Goal: Find specific page/section: Find specific page/section

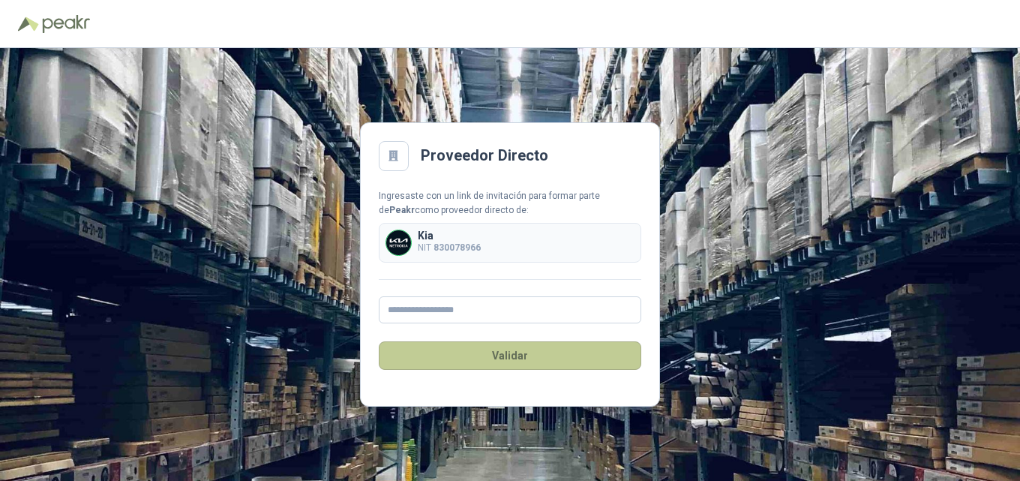
click at [522, 358] on button "Validar" at bounding box center [510, 355] width 262 height 28
type input "*"
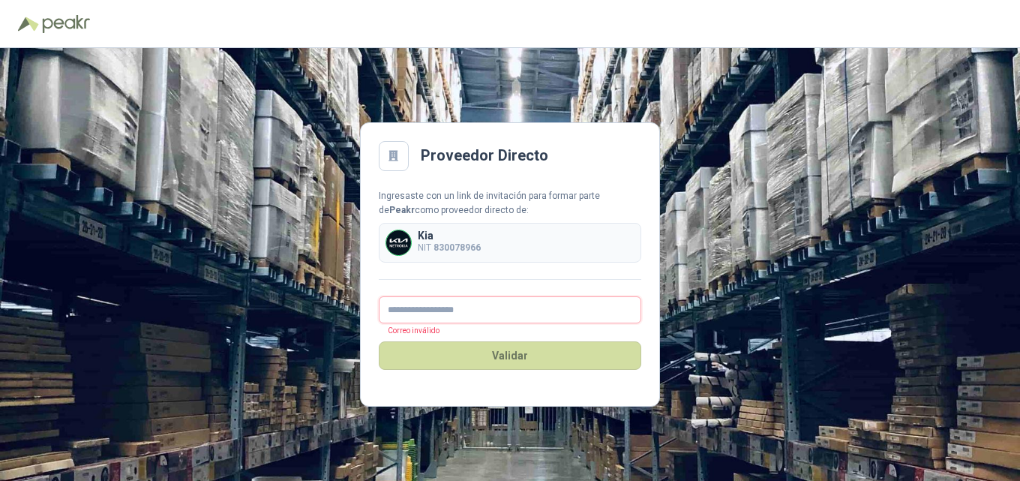
type input "**********"
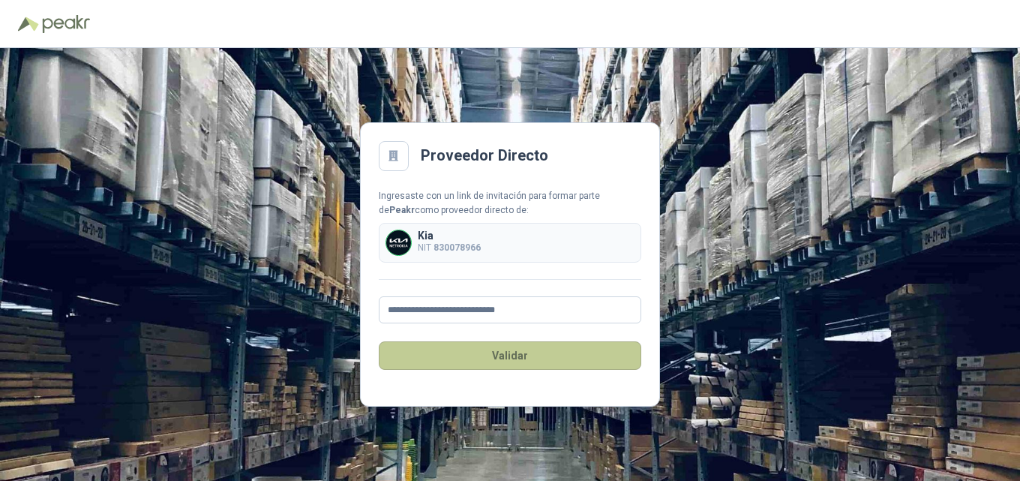
click at [525, 358] on button "Validar" at bounding box center [510, 355] width 262 height 28
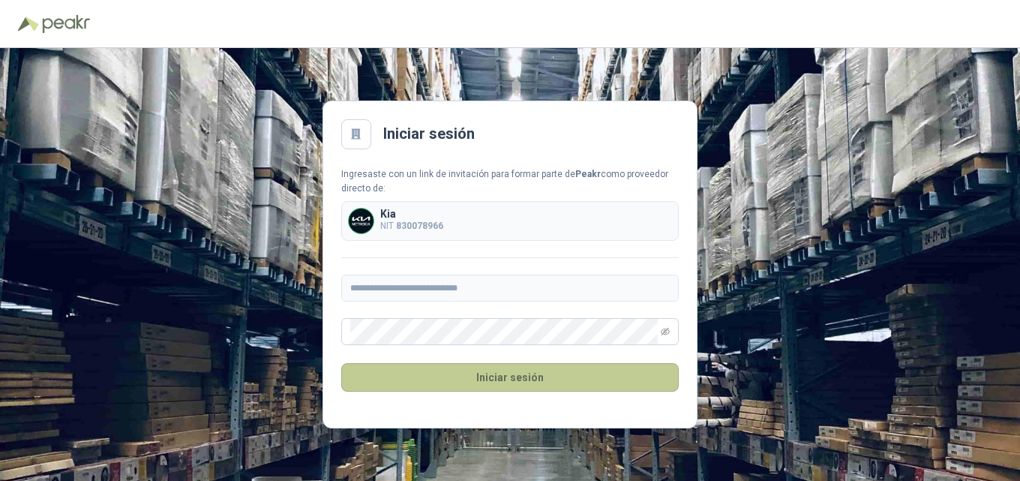
click at [501, 374] on button "Iniciar sesión" at bounding box center [509, 377] width 337 height 28
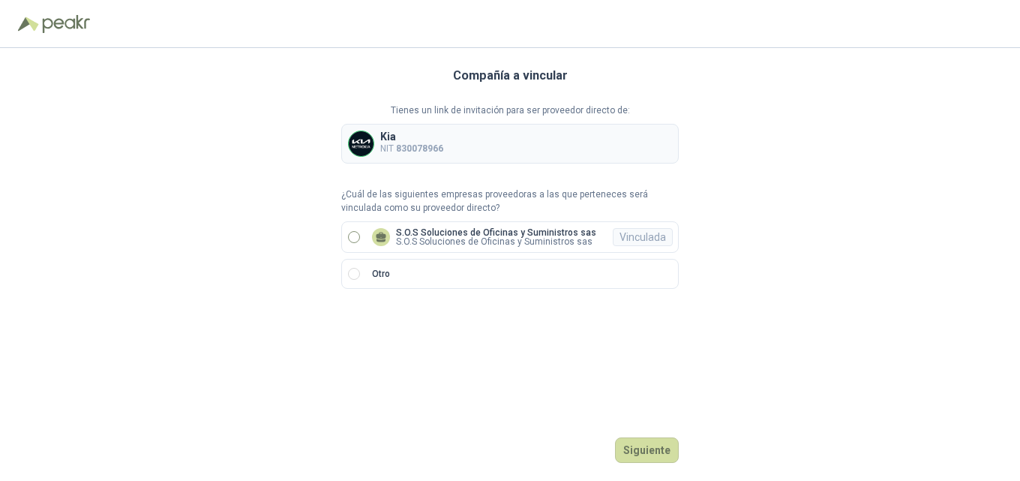
click at [514, 232] on p "S.O.S Soluciones de Oficinas y Suministros sas" at bounding box center [496, 232] width 200 height 9
click at [652, 447] on button "Ingresar" at bounding box center [648, 449] width 59 height 25
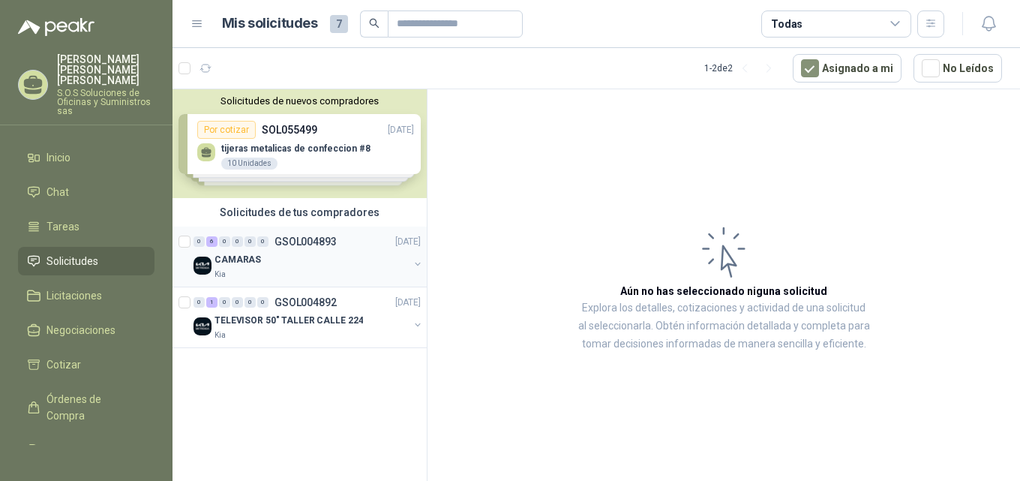
click at [250, 259] on p "CAMARAS" at bounding box center [237, 260] width 46 height 14
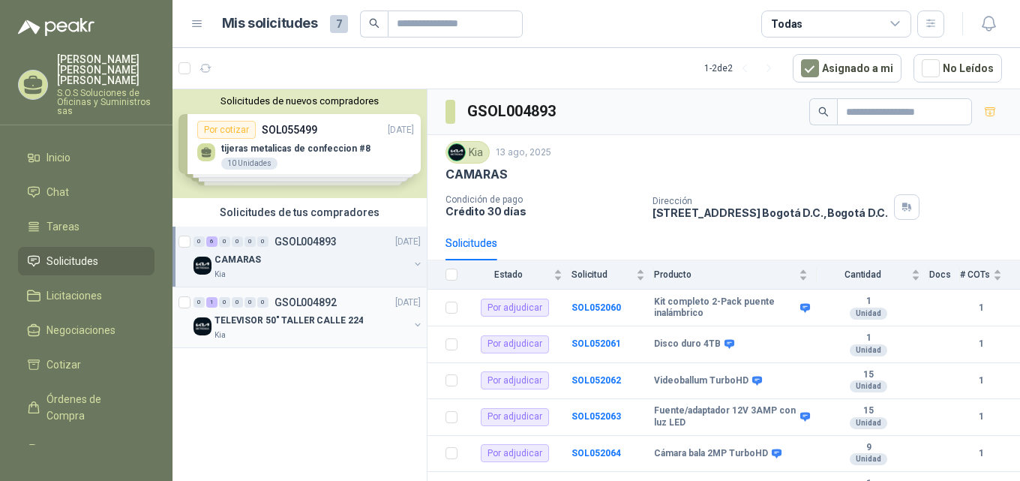
click at [294, 301] on p "GSOL004892" at bounding box center [305, 302] width 62 height 10
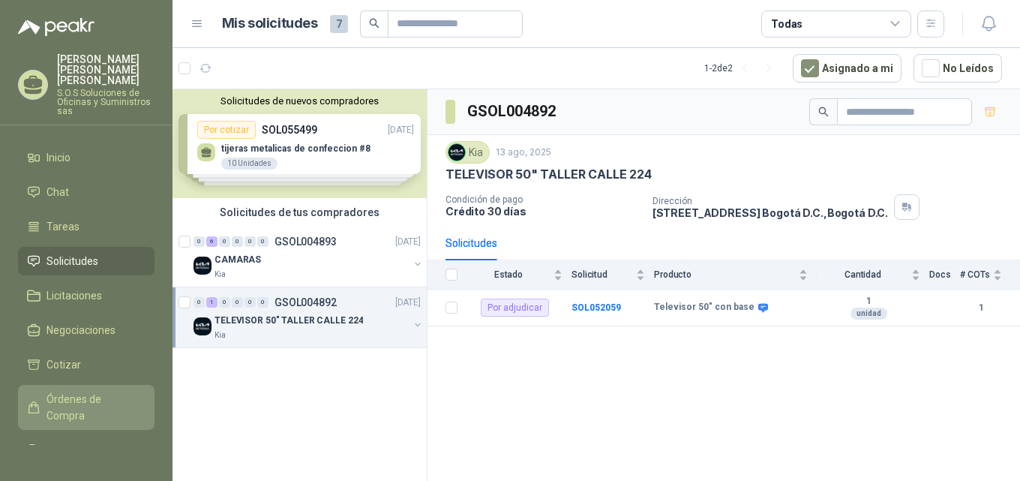
click at [88, 391] on span "Órdenes de Compra" at bounding box center [93, 407] width 94 height 33
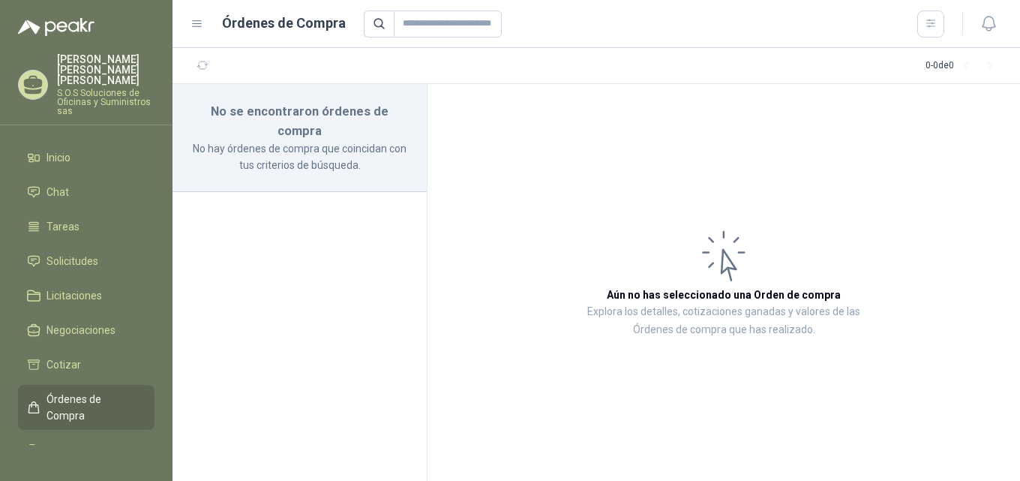
click at [88, 391] on span "Órdenes de Compra" at bounding box center [93, 407] width 94 height 33
click at [82, 253] on span "Solicitudes" at bounding box center [72, 261] width 52 height 16
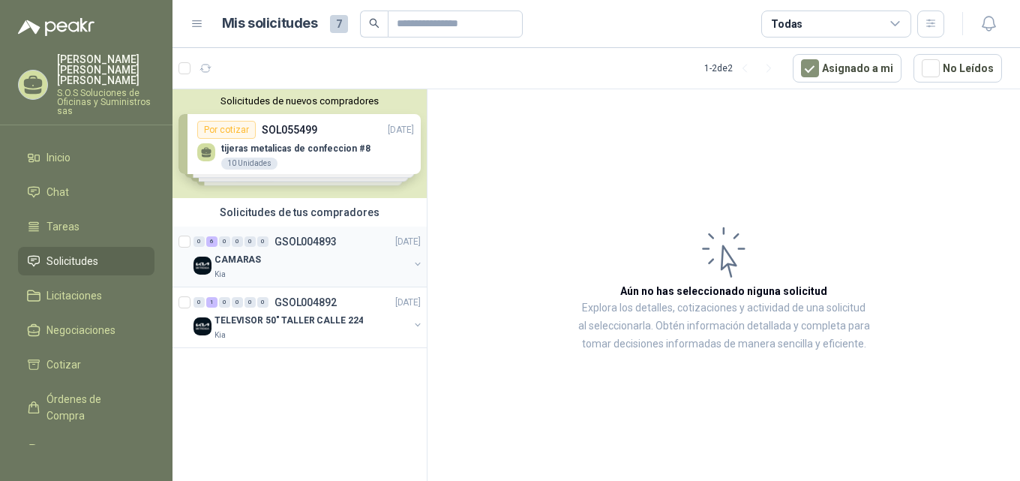
click at [234, 262] on p "CAMARAS" at bounding box center [237, 260] width 46 height 14
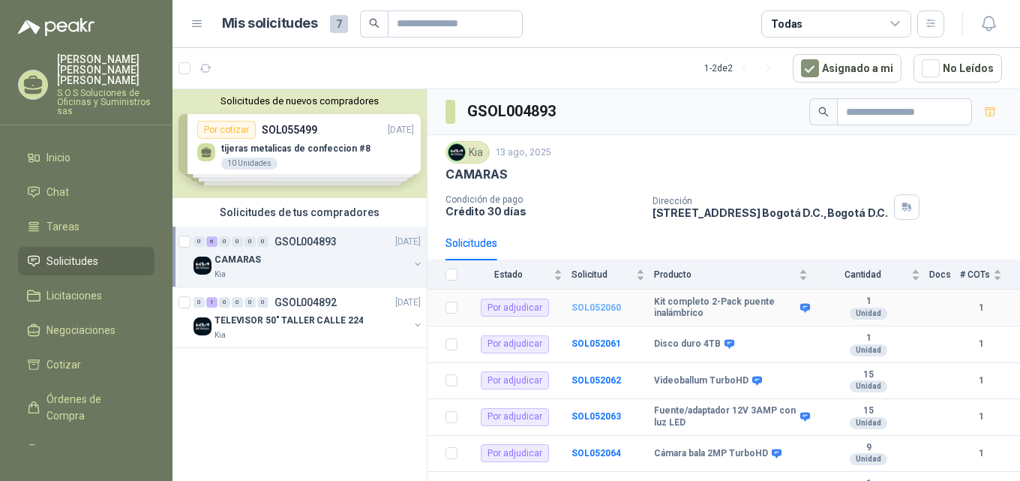
click at [594, 313] on b "SOL052060" at bounding box center [595, 307] width 49 height 10
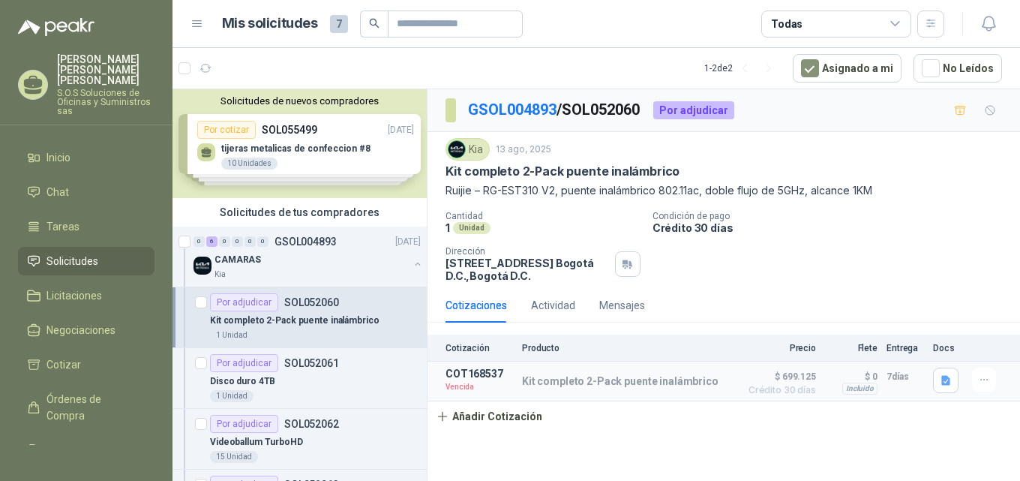
click at [77, 253] on span "Solicitudes" at bounding box center [72, 261] width 52 height 16
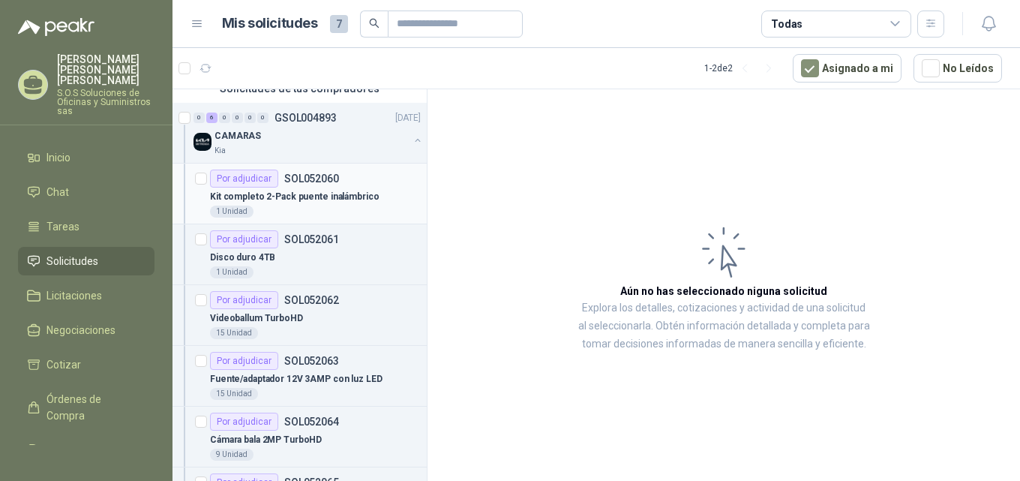
scroll to position [97, 0]
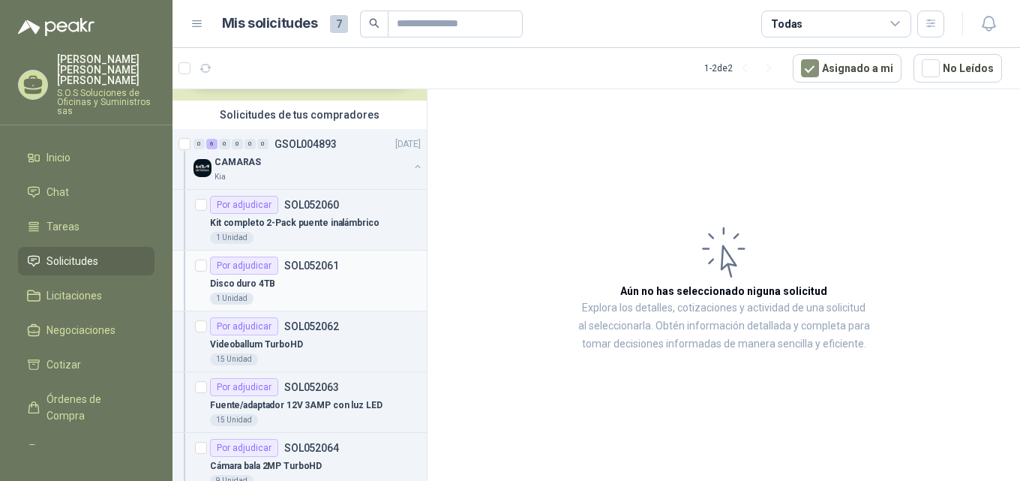
click at [266, 283] on p "Disco duro 4TB" at bounding box center [242, 284] width 65 height 14
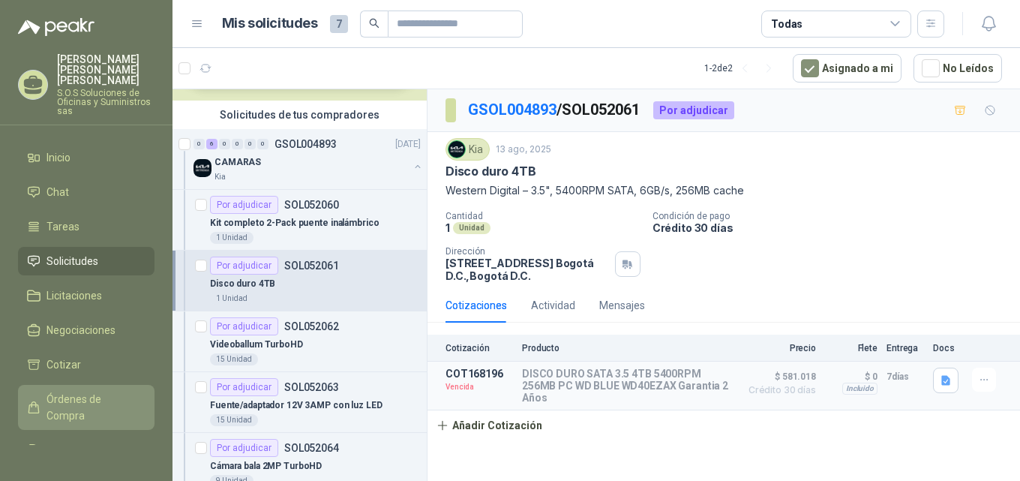
click at [88, 391] on span "Órdenes de Compra" at bounding box center [93, 407] width 94 height 33
